Goal: Check status: Check status

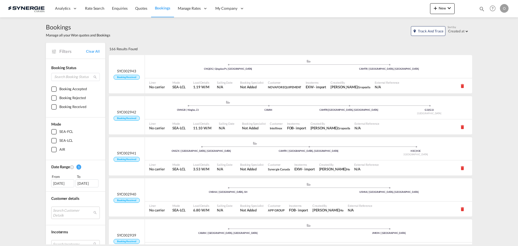
click at [481, 9] on md-icon "icon-magnify" at bounding box center [481, 9] width 6 height 6
click at [402, 11] on select "Bookings Quotes Enquiries" at bounding box center [396, 9] width 26 height 10
select select "Quotes"
click at [383, 4] on select "Bookings Quotes Enquiries" at bounding box center [396, 9] width 26 height 10
click at [423, 8] on input at bounding box center [440, 8] width 67 height 9
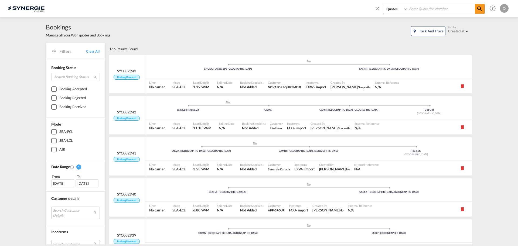
paste input "SYN100039"
type input "SYN100039"
click at [480, 9] on md-icon "icon-magnify" at bounding box center [479, 9] width 6 height 6
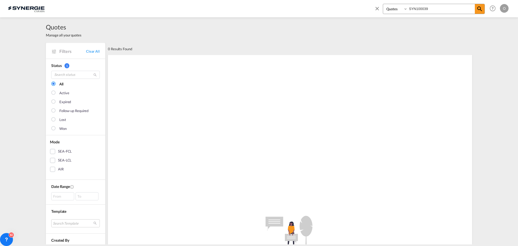
click at [400, 8] on select "Bookings Quotes Enquiries" at bounding box center [396, 9] width 26 height 10
click at [383, 4] on select "Bookings Quotes Enquiries" at bounding box center [396, 9] width 26 height 10
click at [477, 8] on md-icon "icon-magnify" at bounding box center [479, 9] width 6 height 6
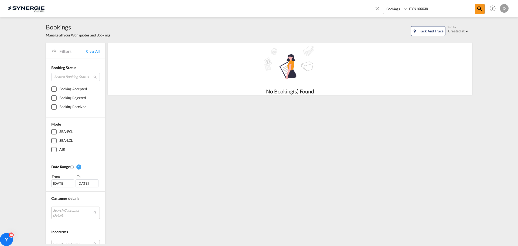
click at [399, 11] on select "Bookings Quotes Enquiries" at bounding box center [396, 9] width 26 height 10
select select "Quotes"
click at [383, 4] on select "Bookings Quotes Enquiries" at bounding box center [396, 9] width 26 height 10
click at [477, 7] on md-icon "icon-magnify" at bounding box center [479, 9] width 6 height 6
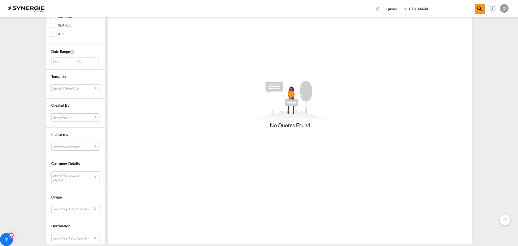
scroll to position [181, 0]
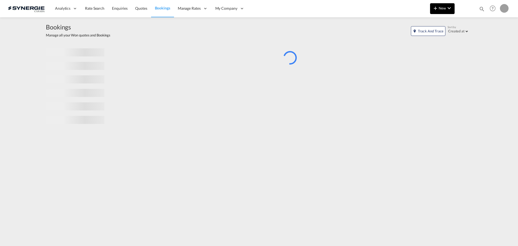
click at [448, 9] on md-icon "icon-chevron-down" at bounding box center [449, 8] width 6 height 6
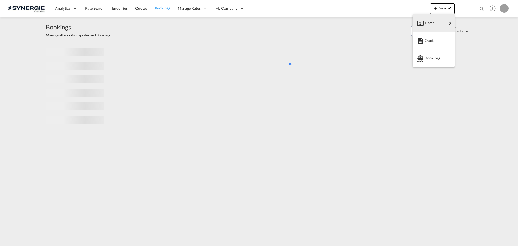
click at [476, 6] on md-backdrop at bounding box center [259, 123] width 518 height 246
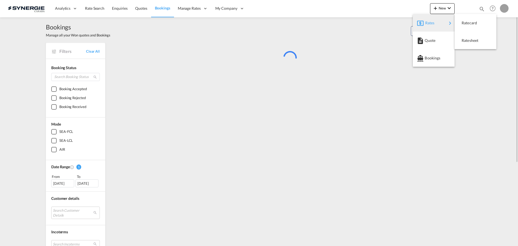
click at [479, 7] on md-icon "icon-magnify" at bounding box center [481, 9] width 6 height 6
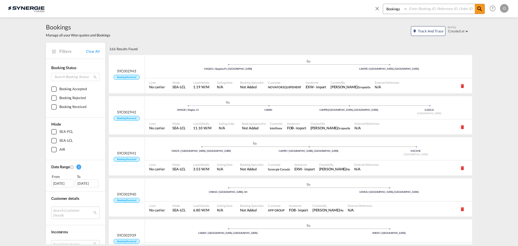
click at [392, 11] on select "Bookings Quotes Enquiries" at bounding box center [396, 9] width 26 height 10
select select "Quotes"
click at [383, 4] on select "Bookings Quotes Enquiries" at bounding box center [396, 9] width 26 height 10
click at [420, 6] on input at bounding box center [440, 8] width 67 height 9
paste input "SYN100039"
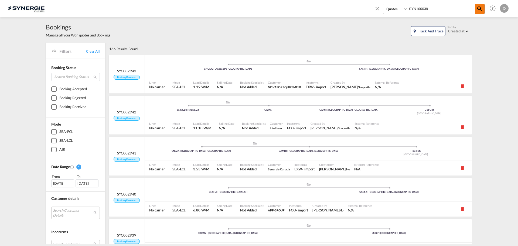
click at [481, 10] on md-icon "icon-magnify" at bounding box center [479, 9] width 6 height 6
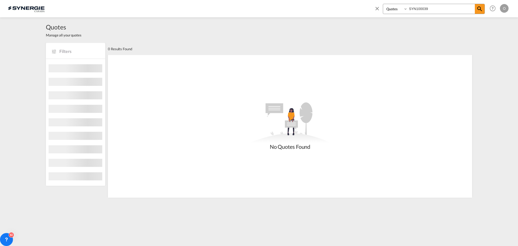
click at [422, 7] on input "SYN100039" at bounding box center [440, 8] width 67 height 9
type input "SYN1000039"
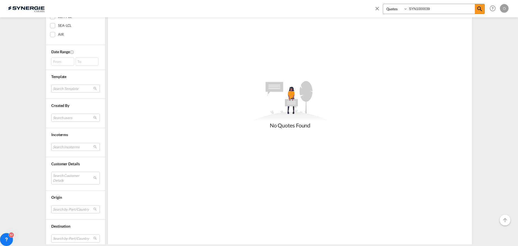
scroll to position [135, 0]
